Goal: Task Accomplishment & Management: Complete application form

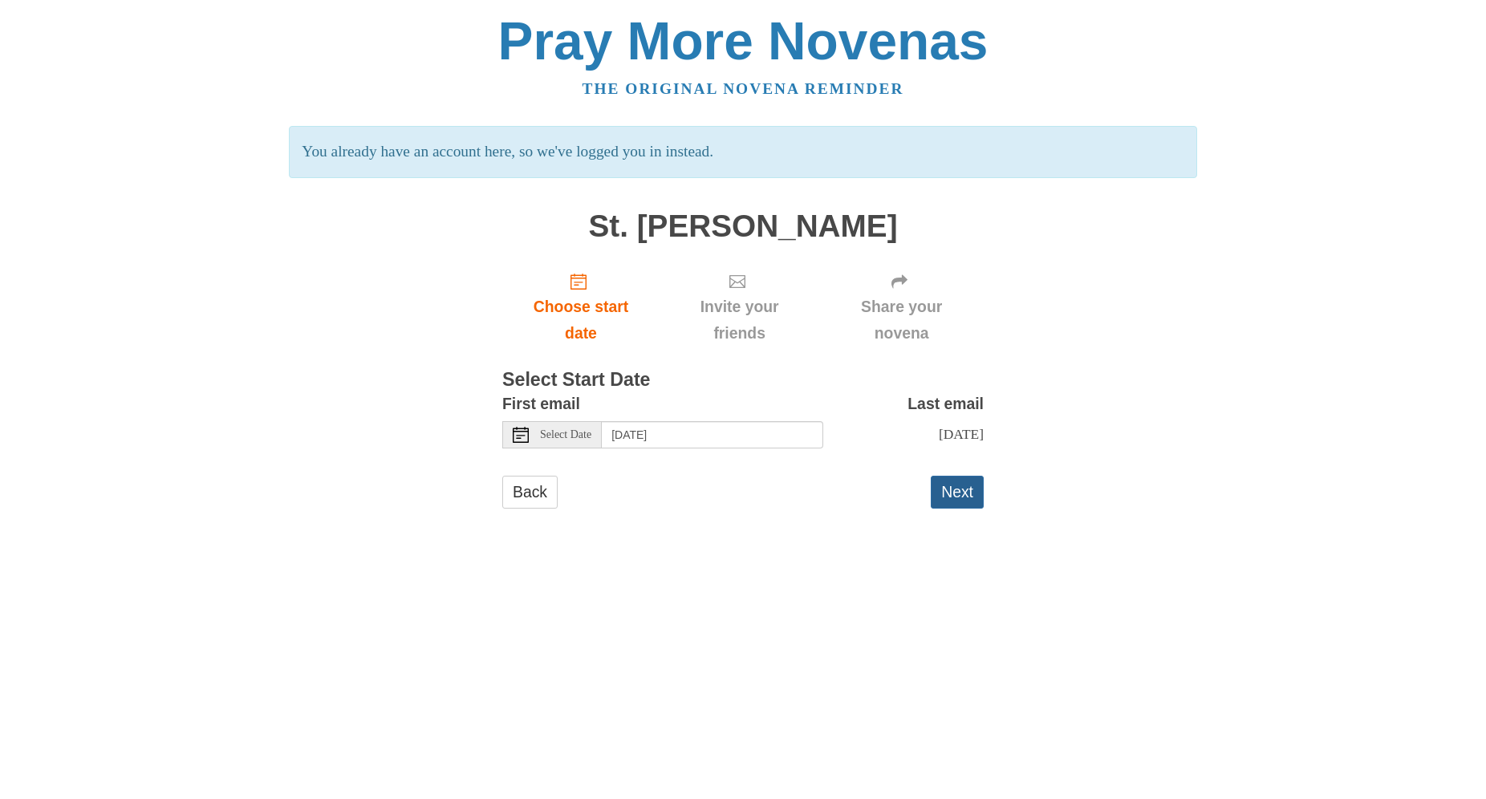
click at [951, 485] on button "Next" at bounding box center [957, 492] width 53 height 33
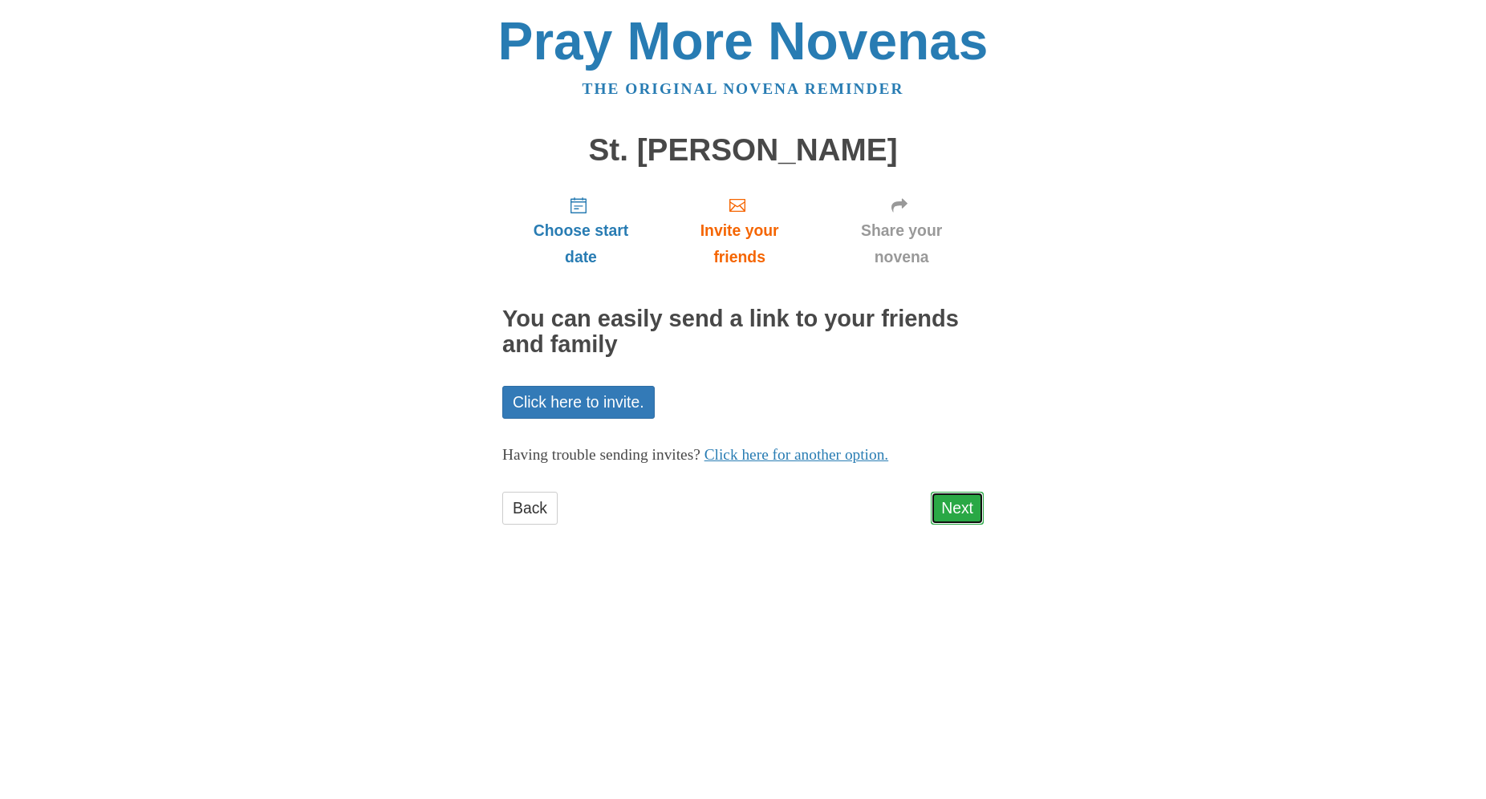
click at [950, 506] on link "Next" at bounding box center [957, 508] width 53 height 33
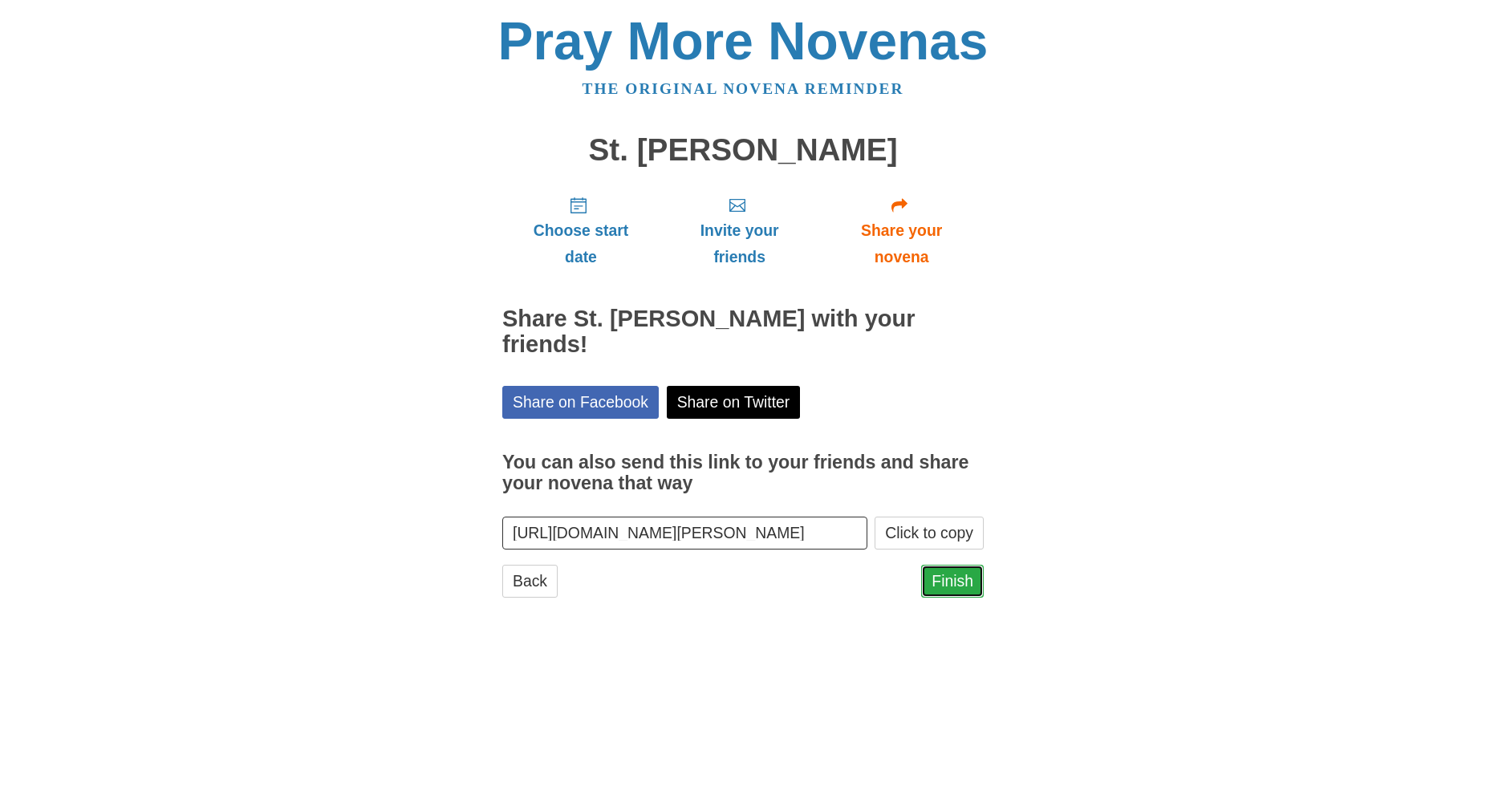
click at [952, 573] on link "Finish" at bounding box center [952, 581] width 63 height 33
